Goal: Information Seeking & Learning: Find specific fact

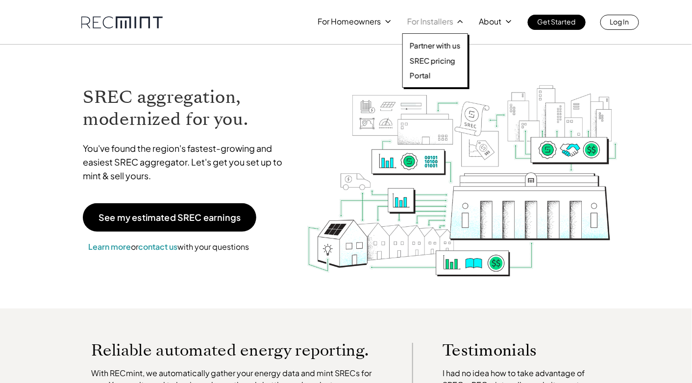
click at [448, 17] on p "For Installers" at bounding box center [430, 22] width 46 height 14
click at [445, 64] on p "SREC pricing" at bounding box center [433, 61] width 46 height 10
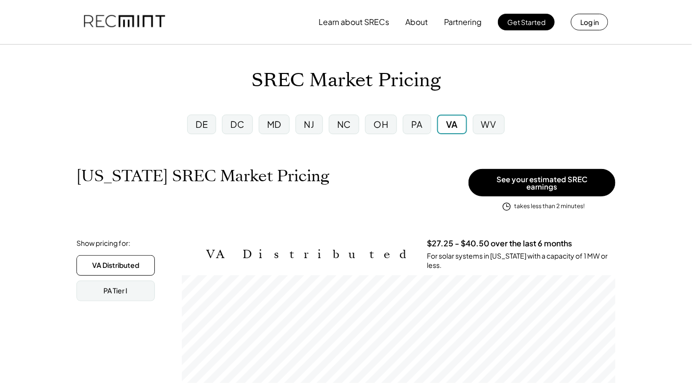
scroll to position [161, 434]
click at [276, 124] on div "MD" at bounding box center [274, 124] width 14 height 12
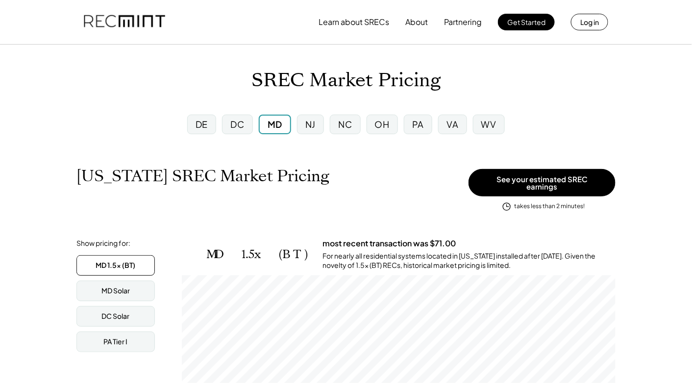
scroll to position [161, 434]
click at [121, 288] on div "MD Solar" at bounding box center [115, 291] width 28 height 10
